Goal: Information Seeking & Learning: Learn about a topic

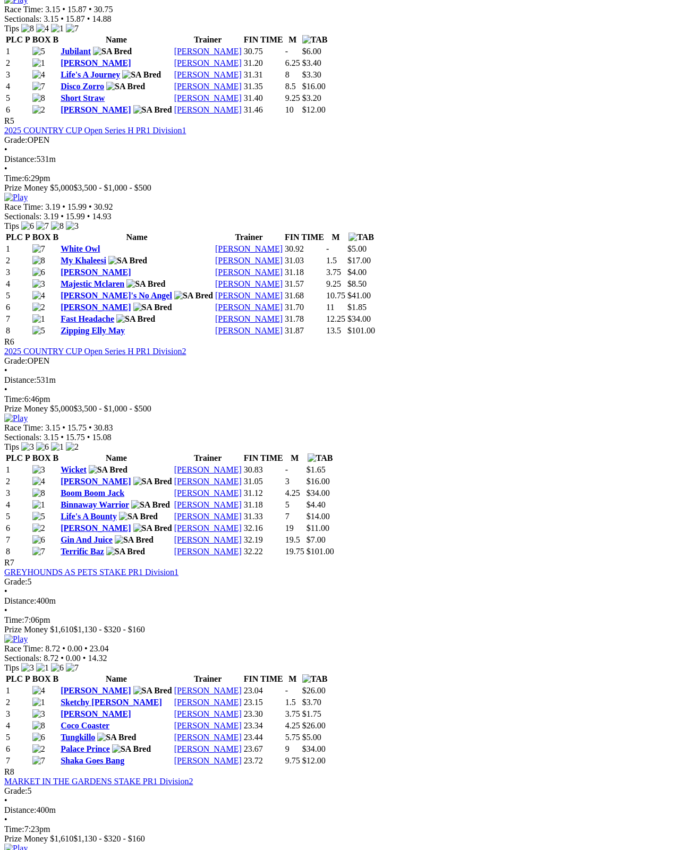
scroll to position [1240, 0]
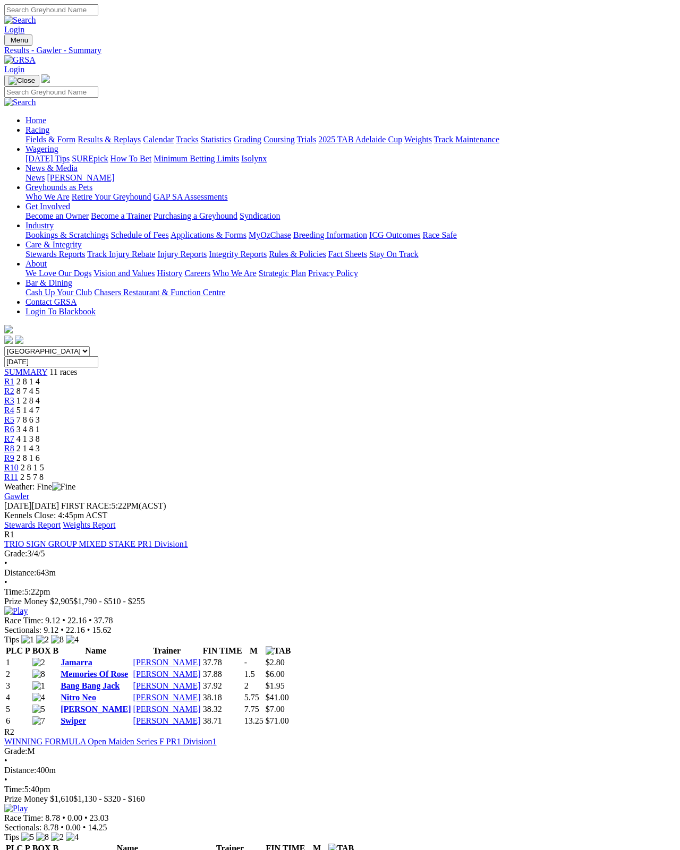
click at [45, 135] on link "Fields & Form" at bounding box center [50, 139] width 50 height 9
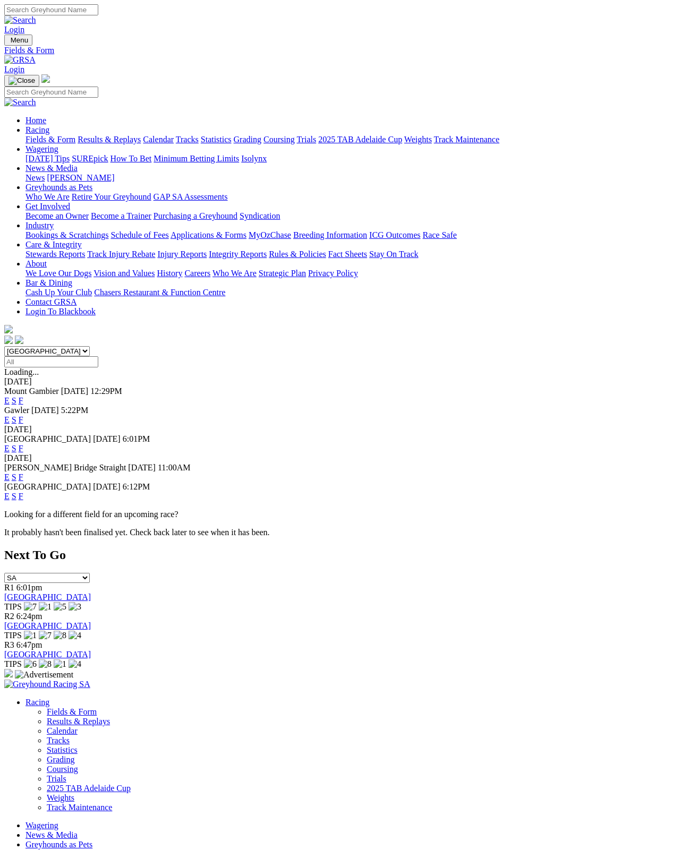
click at [23, 444] on link "F" at bounding box center [21, 448] width 5 height 9
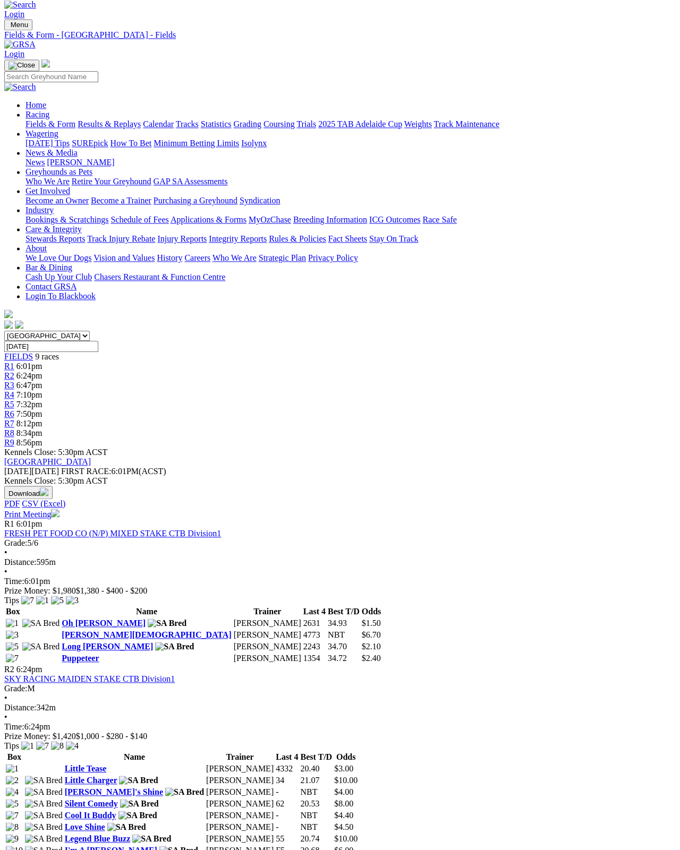
scroll to position [14, 0]
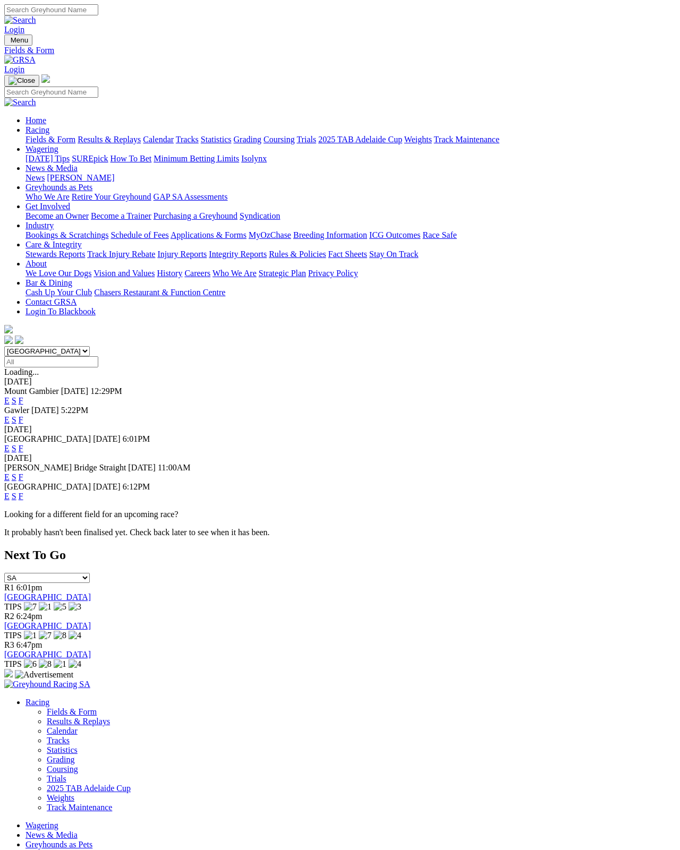
click at [23, 473] on link "F" at bounding box center [21, 477] width 5 height 9
click at [23, 492] on link "F" at bounding box center [21, 496] width 5 height 9
